Goal: Information Seeking & Learning: Find specific fact

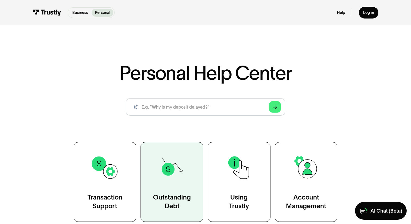
click at [178, 182] on img at bounding box center [172, 167] width 29 height 29
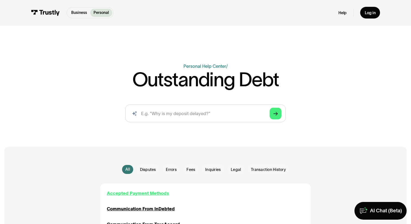
click at [140, 196] on div "Accepted Payment Methods" at bounding box center [138, 193] width 62 height 7
